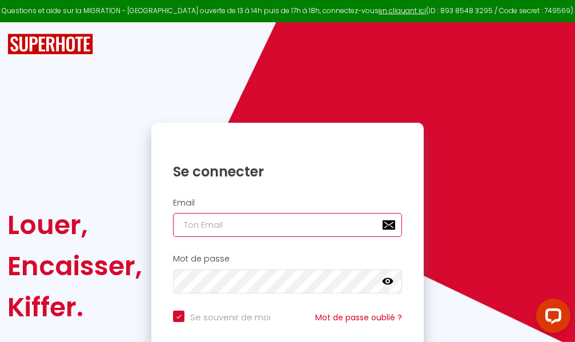
click at [254, 224] on input "email" at bounding box center [287, 225] width 229 height 24
type input "m"
checkbox input "true"
type input "ma"
checkbox input "true"
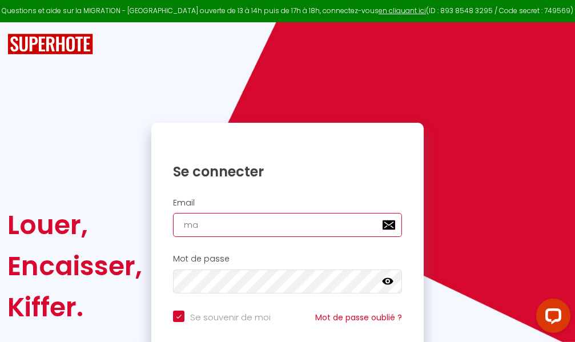
type input "mar"
checkbox input "true"
type input "marc"
checkbox input "true"
type input "marcd"
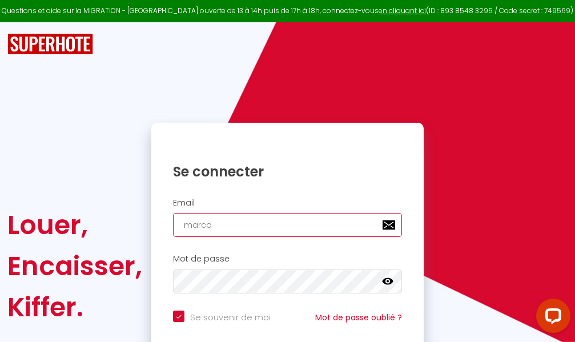
checkbox input "true"
type input "marcdp"
checkbox input "true"
type input "marcdpo"
checkbox input "true"
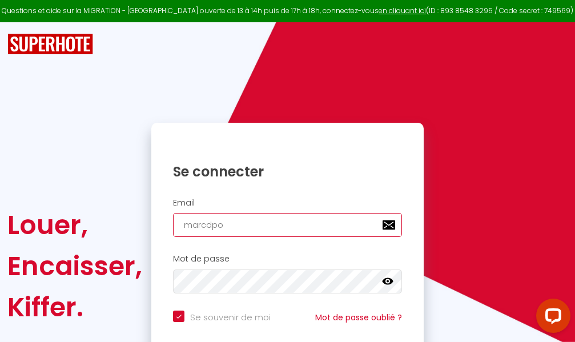
type input "marcdpoz"
checkbox input "true"
type input "marcdpoz."
checkbox input "true"
type input "marcdpoz.l"
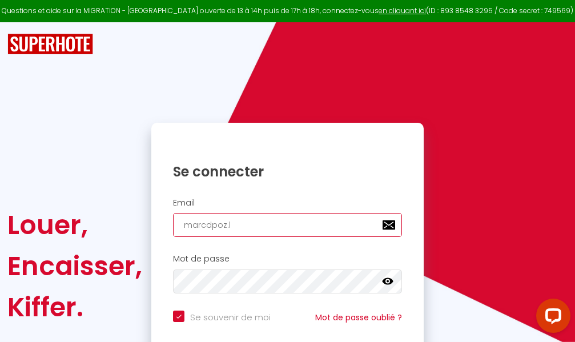
checkbox input "true"
type input "marcdpoz.lo"
checkbox input "true"
type input "marcdpoz.loc"
checkbox input "true"
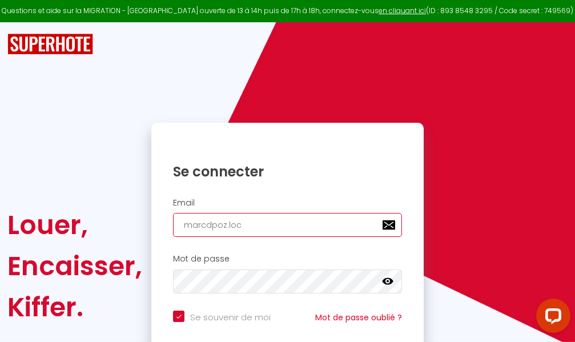
type input "marcdpoz.loca"
checkbox input "true"
type input "marcdpoz.locat"
checkbox input "true"
type input "marcdpoz.locati"
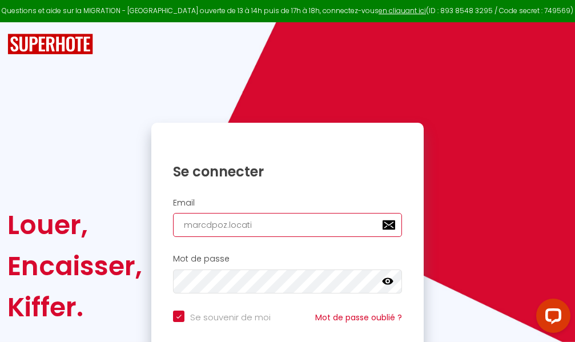
checkbox input "true"
type input "marcdpoz.locatio"
checkbox input "true"
type input "marcdpoz.location"
checkbox input "true"
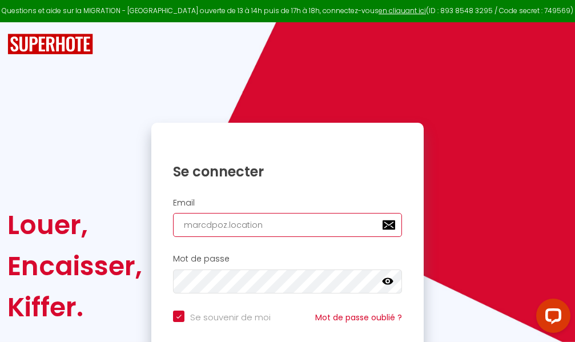
type input "marcdpoz.location@"
checkbox input "true"
type input "marcdpoz.location@g"
checkbox input "true"
type input "marcdpoz.location@gm"
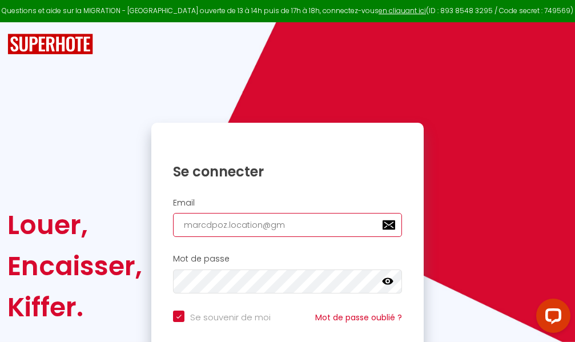
checkbox input "true"
type input "marcdpoz.location@gma"
checkbox input "true"
type input "marcdpoz.location@gmai"
checkbox input "true"
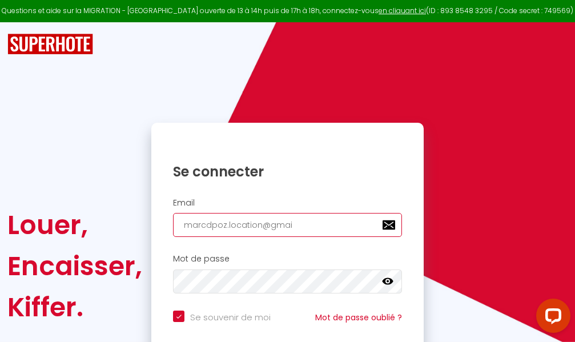
type input "[EMAIL_ADDRESS]"
checkbox input "true"
type input "[EMAIL_ADDRESS]."
checkbox input "true"
type input "marcdpoz.location@gmail.c"
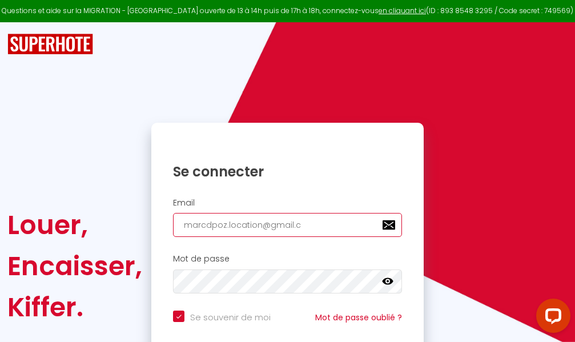
checkbox input "true"
type input "[EMAIL_ADDRESS][DOMAIN_NAME]"
checkbox input "true"
type input "[EMAIL_ADDRESS][DOMAIN_NAME]"
checkbox input "true"
